Goal: Information Seeking & Learning: Check status

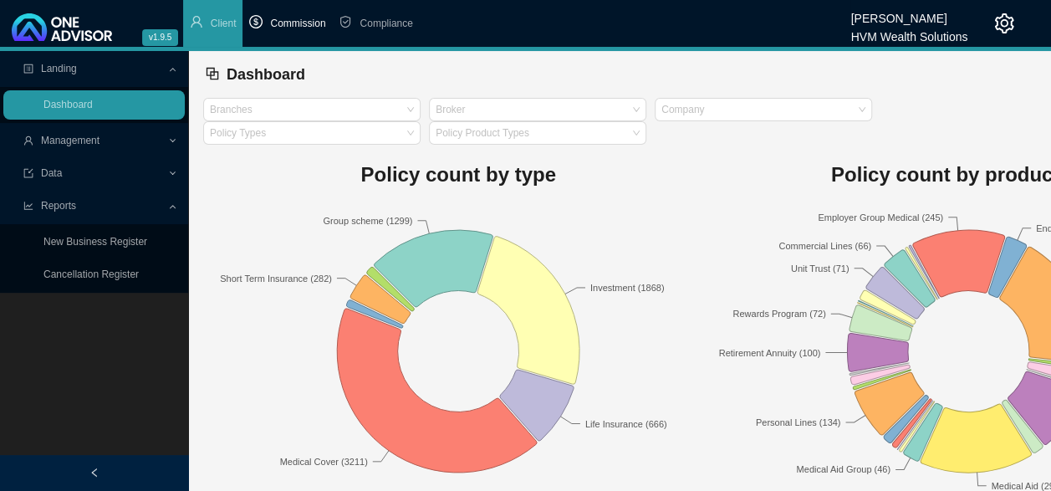
click at [290, 15] on li "Commission" at bounding box center [286, 23] width 89 height 47
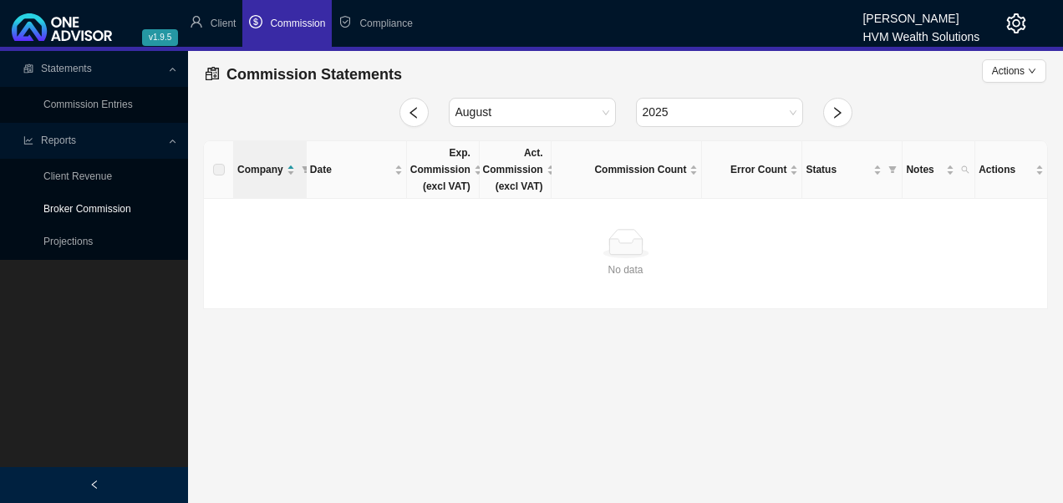
click at [98, 207] on link "Broker Commission" at bounding box center [87, 209] width 88 height 12
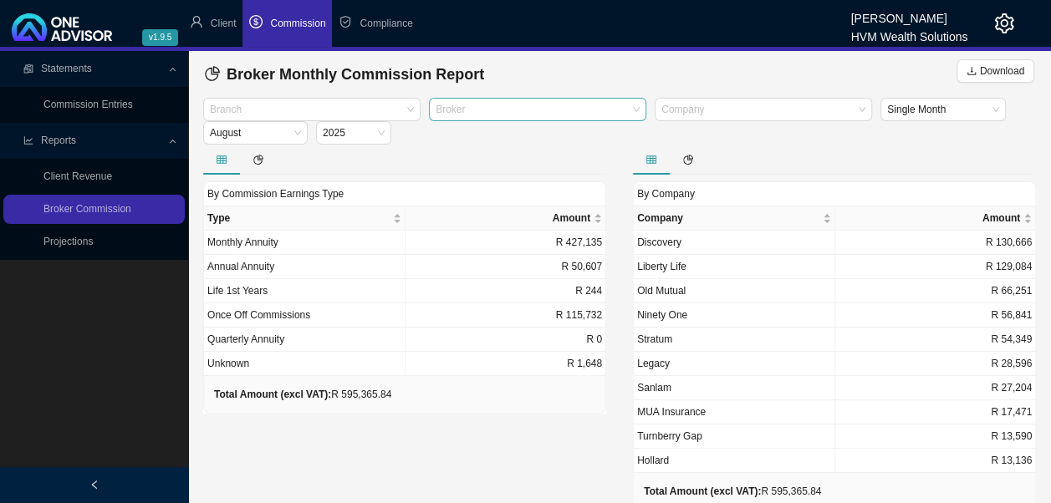
click at [516, 114] on div at bounding box center [529, 110] width 195 height 13
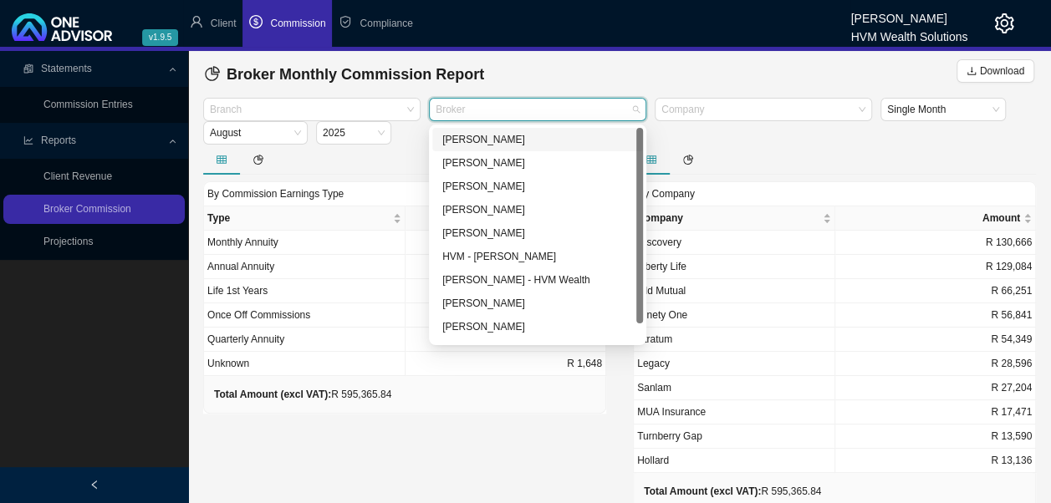
click at [478, 141] on div "[PERSON_NAME]" at bounding box center [537, 139] width 191 height 17
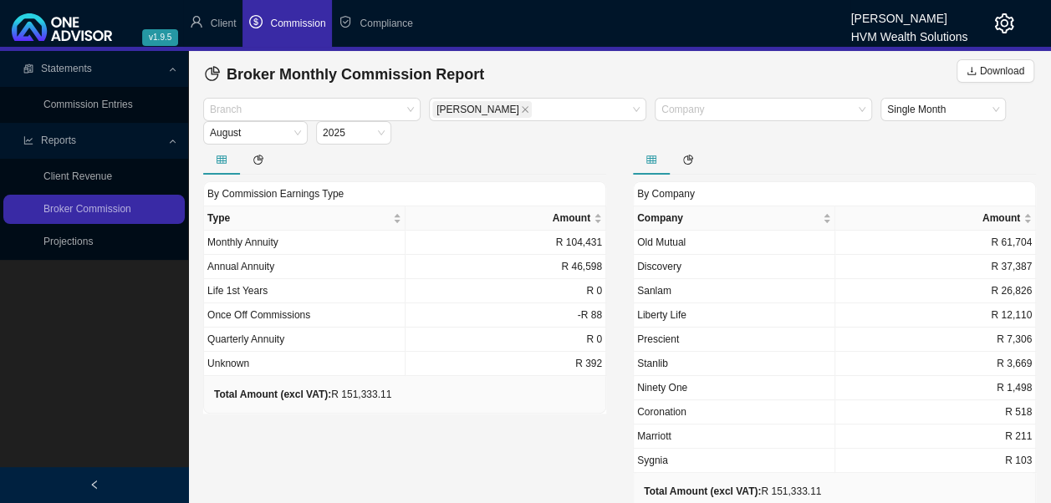
click at [456, 426] on div "By Commission Earnings Type Type Amount Monthly Annuity R 104,431 Annual Annuit…" at bounding box center [405, 343] width 430 height 397
